Goal: Find specific page/section: Find specific page/section

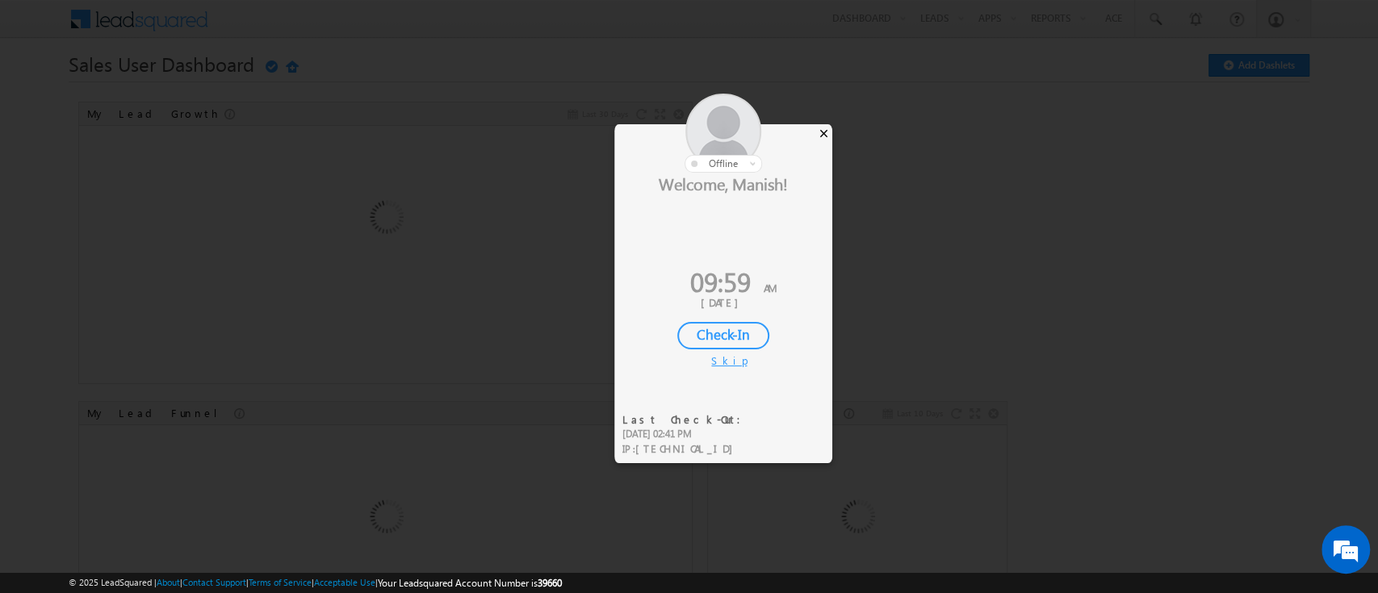
click at [824, 126] on div "×" at bounding box center [823, 133] width 17 height 18
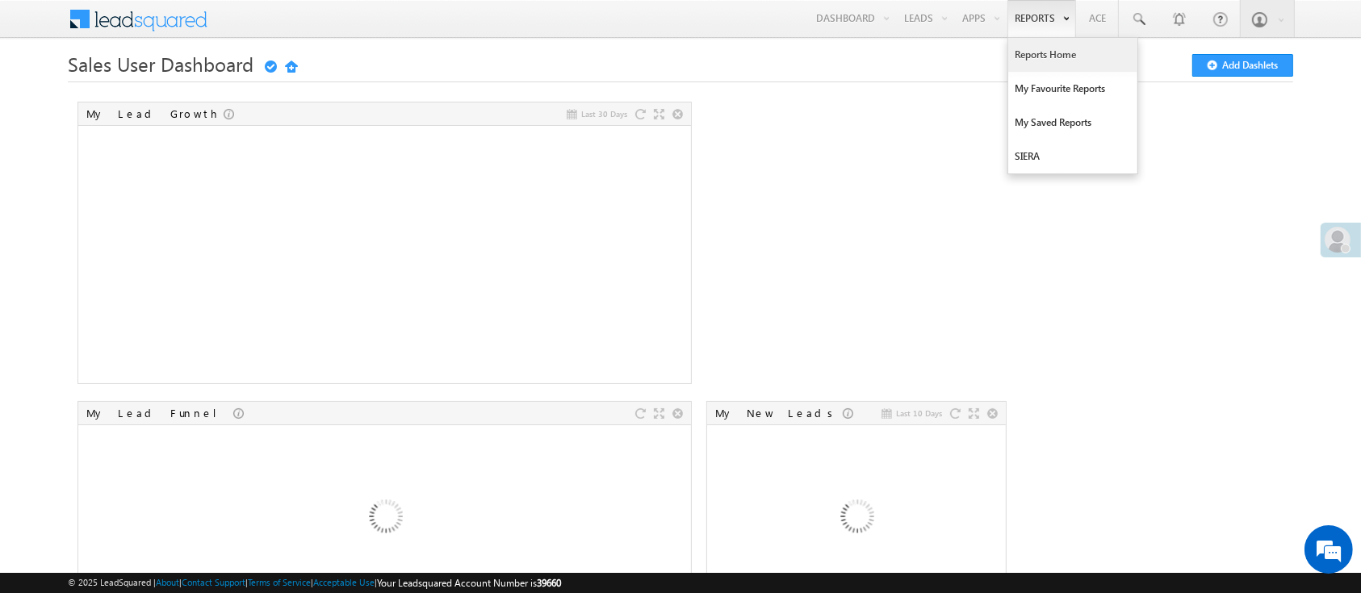
click at [1028, 55] on link "Reports Home" at bounding box center [1072, 55] width 129 height 34
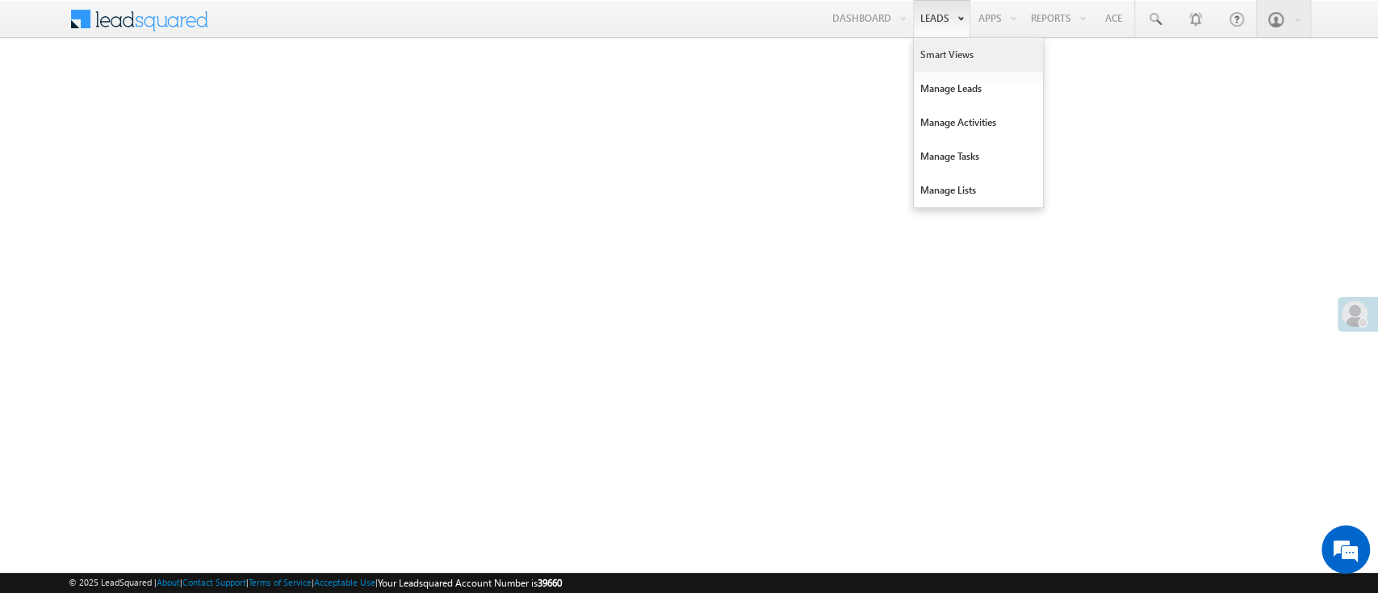
click at [939, 52] on link "Smart Views" at bounding box center [978, 55] width 129 height 34
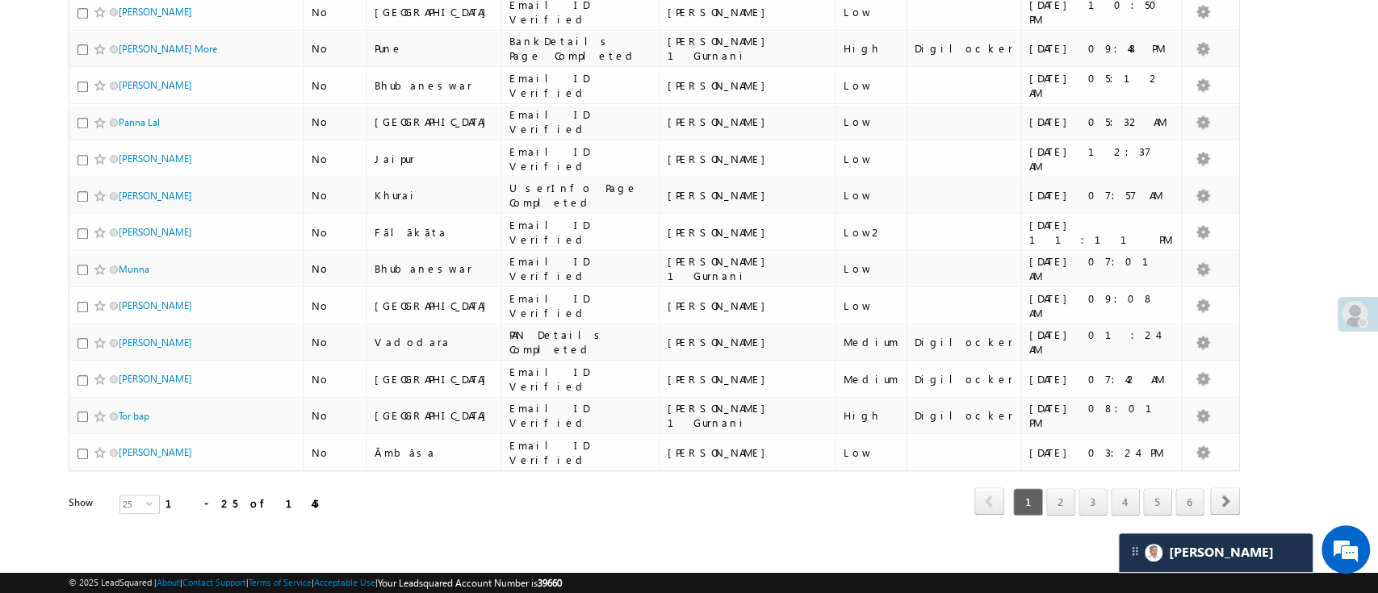
scroll to position [181, 0]
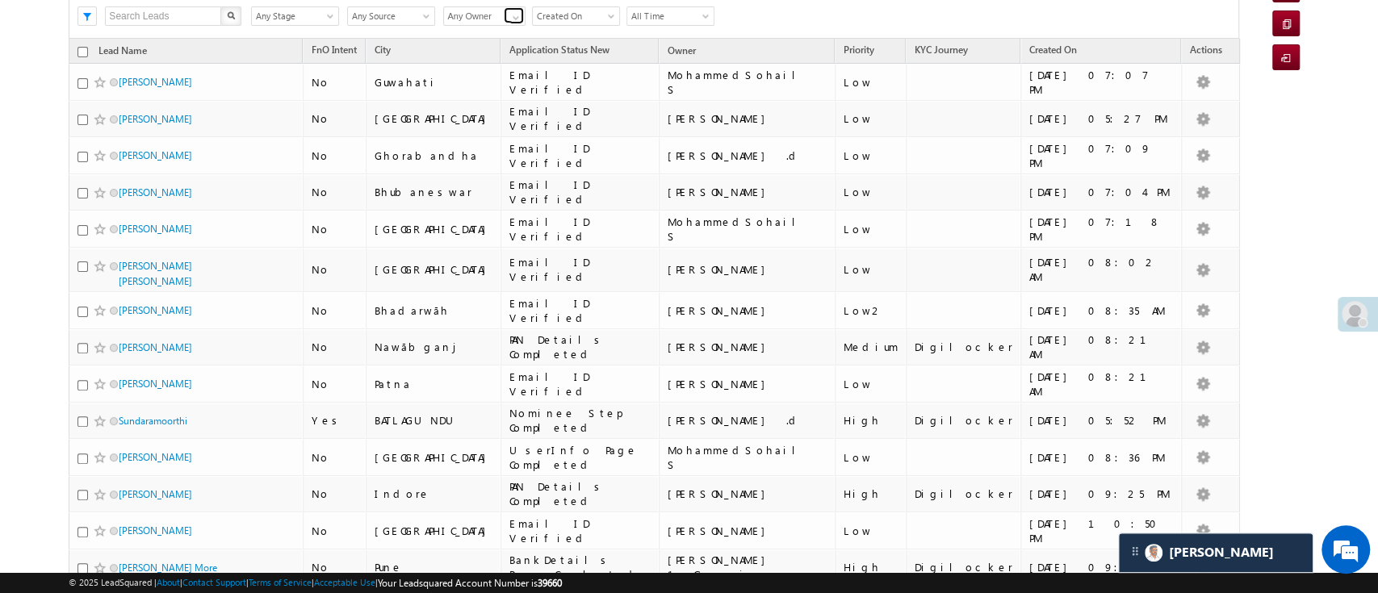
click at [514, 20] on span at bounding box center [515, 17] width 13 height 13
click at [491, 36] on link "[PERSON_NAME]" at bounding box center [484, 35] width 83 height 19
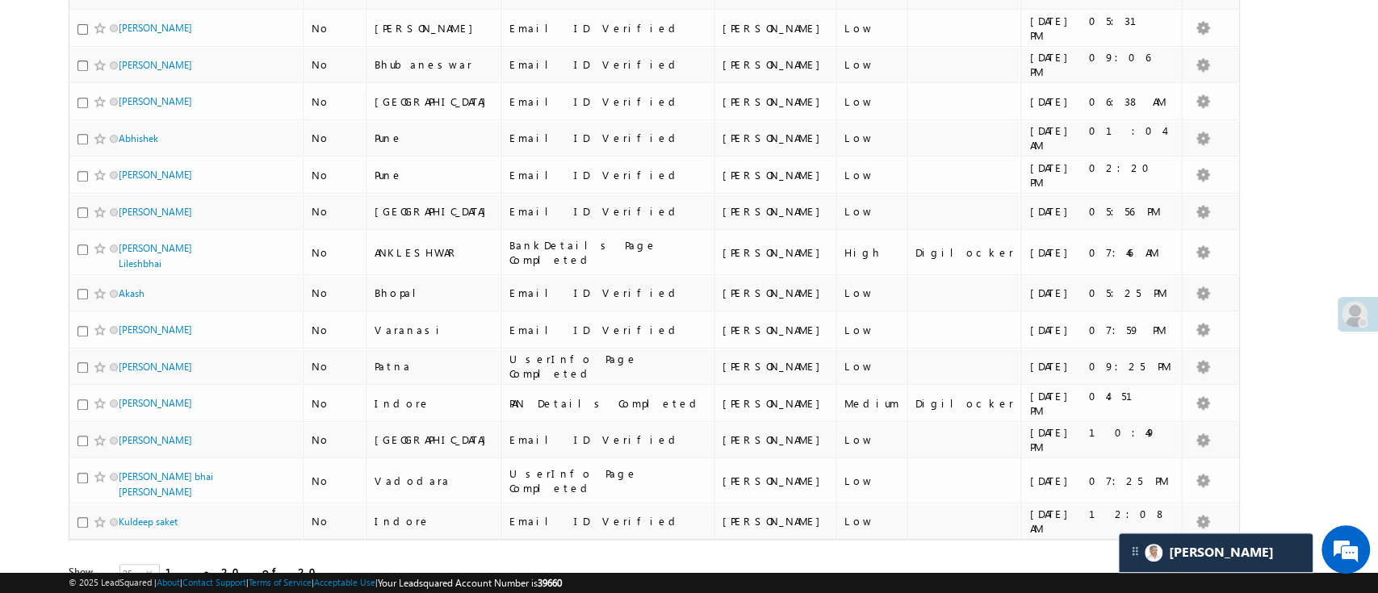
scroll to position [511, 0]
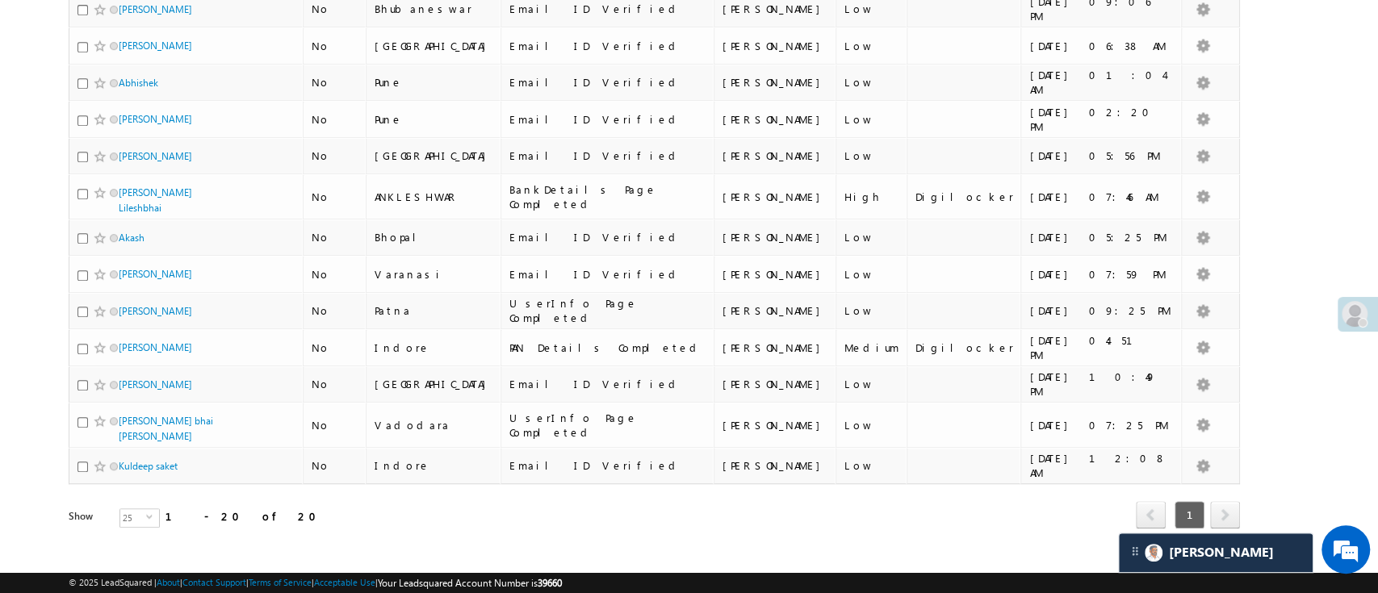
type input "[PERSON_NAME]"
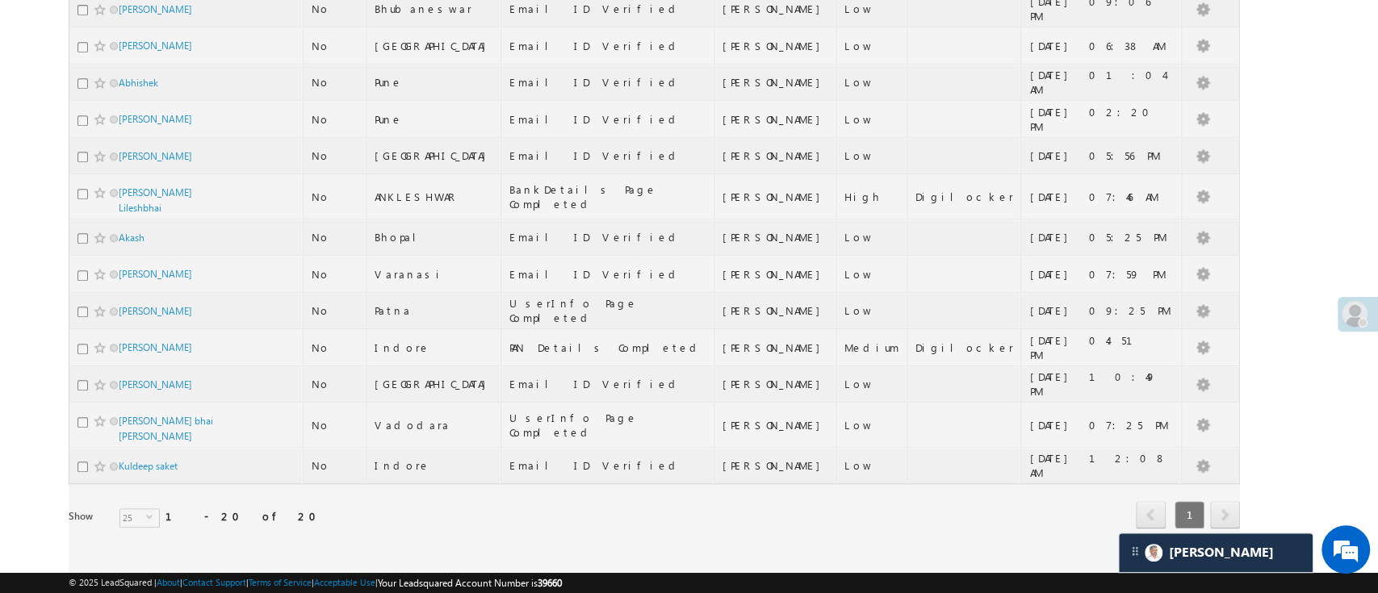
scroll to position [0, 0]
